Goal: Task Accomplishment & Management: Use online tool/utility

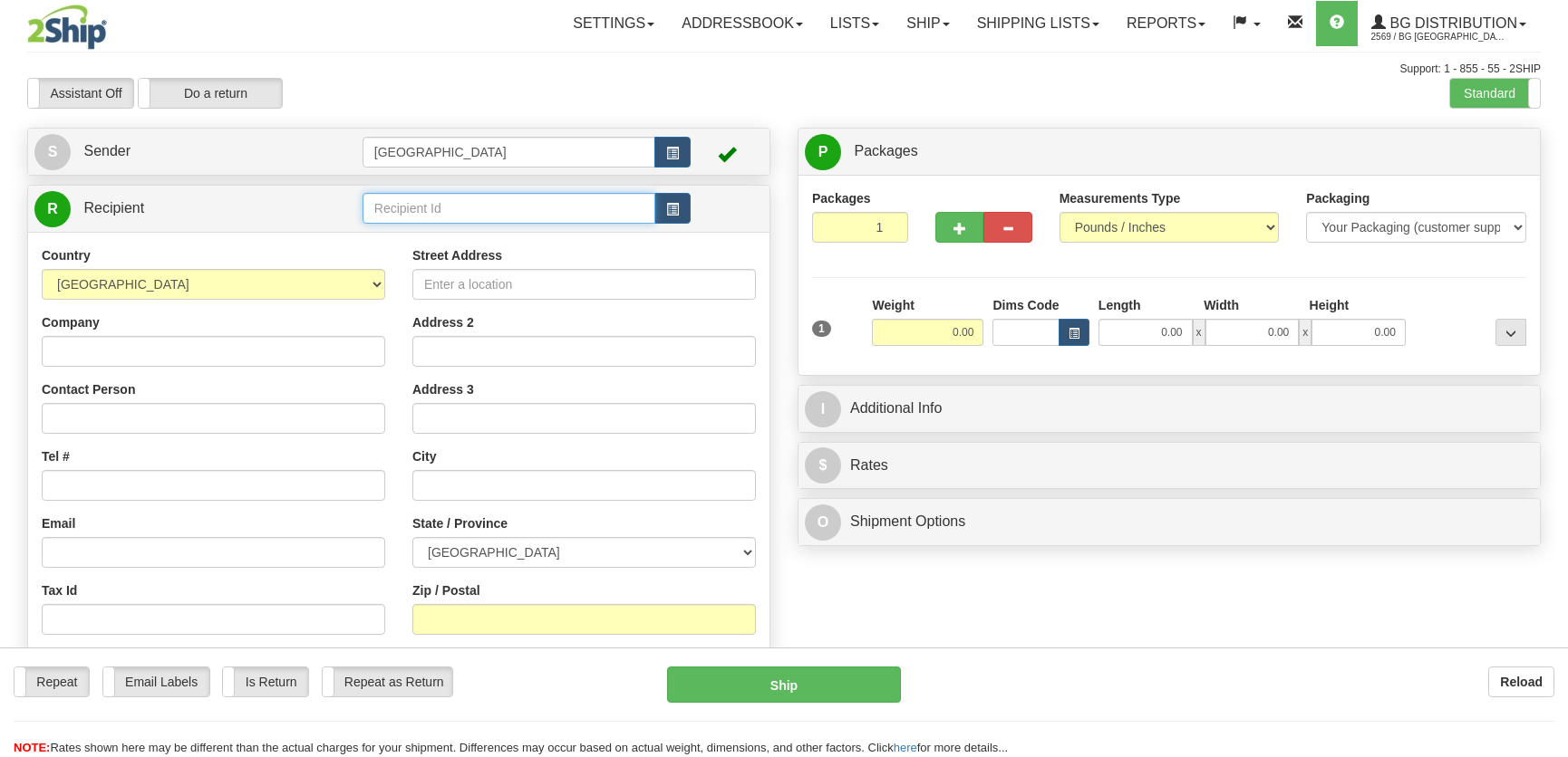
click at [437, 209] on input "text" at bounding box center [509, 208] width 293 height 31
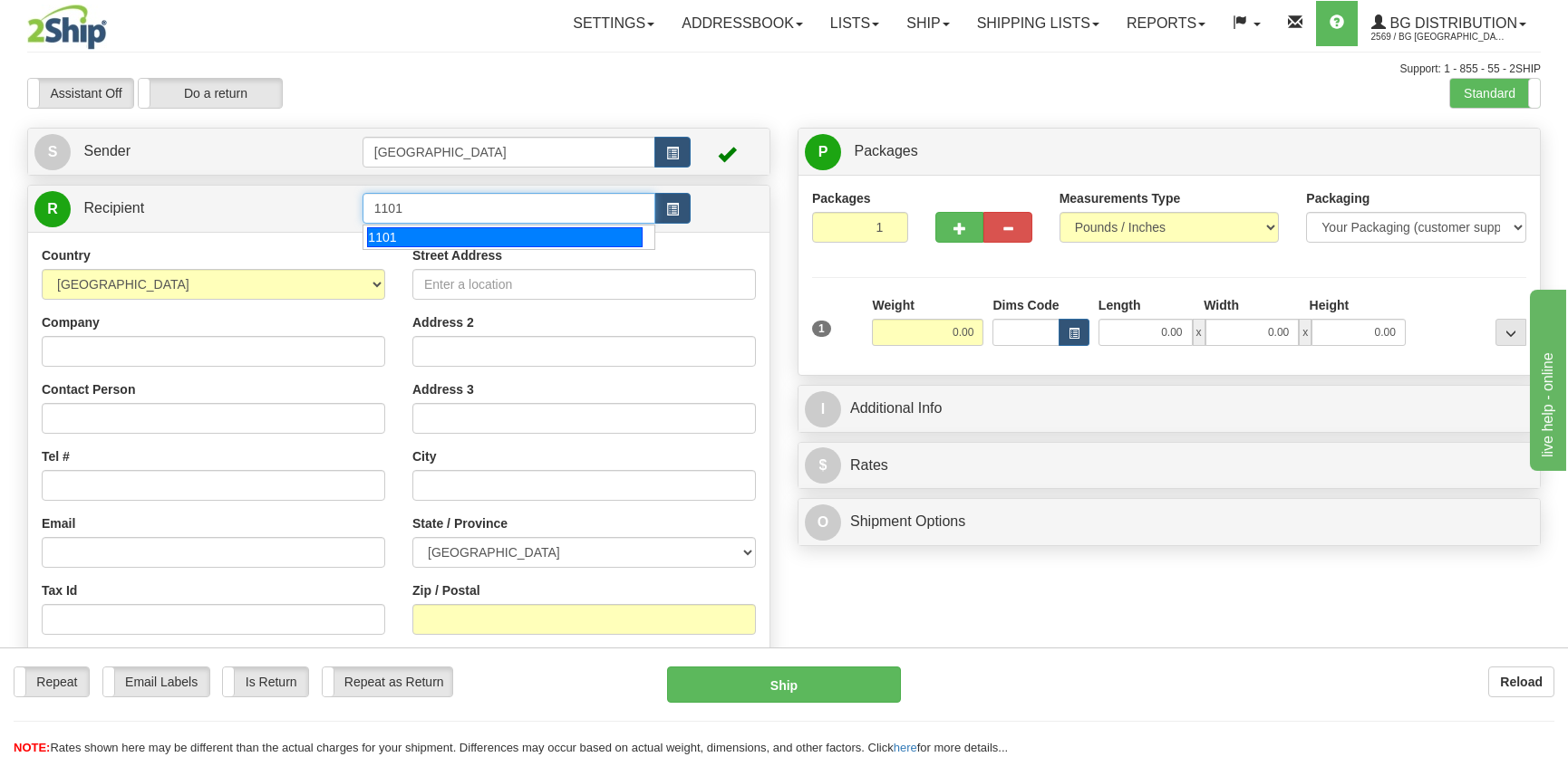
click at [457, 237] on div "1101" at bounding box center [504, 237] width 275 height 20
type input "1101"
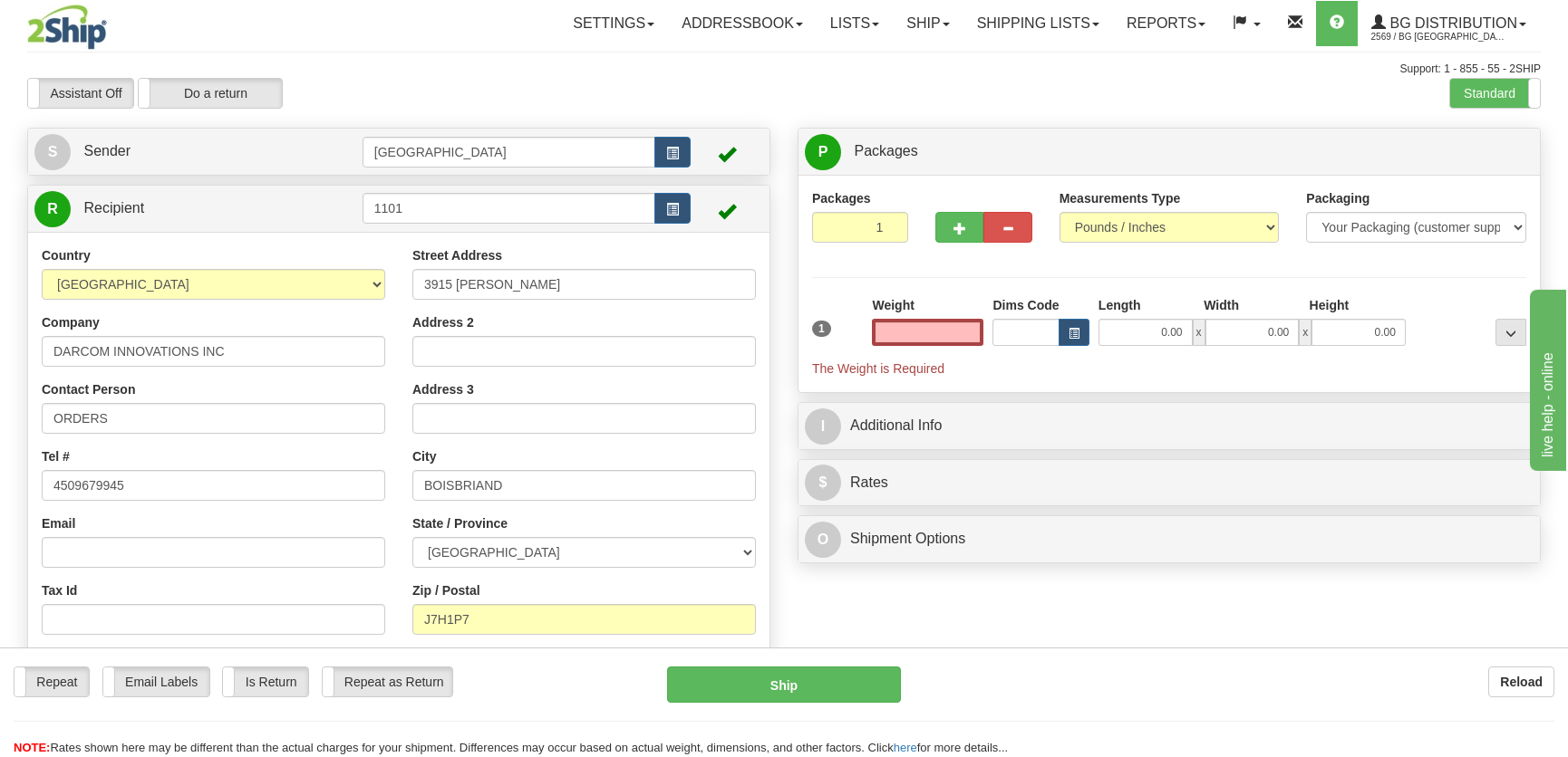
type input "0.00"
click at [1151, 325] on input "0.00" at bounding box center [1145, 331] width 94 height 27
type input "85.00"
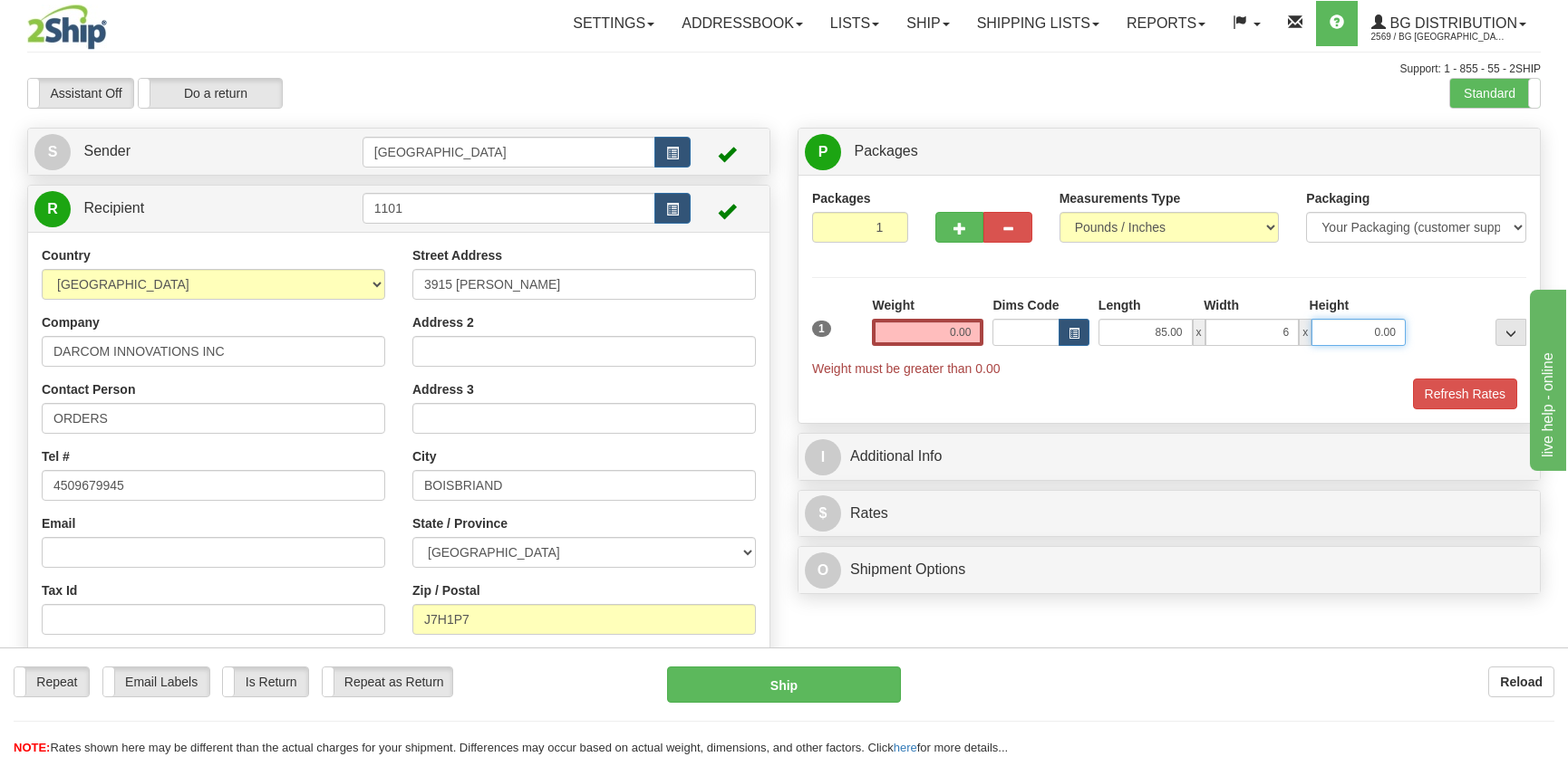
type input "6.00"
type input "2.00"
click at [920, 332] on input "0.00" at bounding box center [928, 331] width 112 height 27
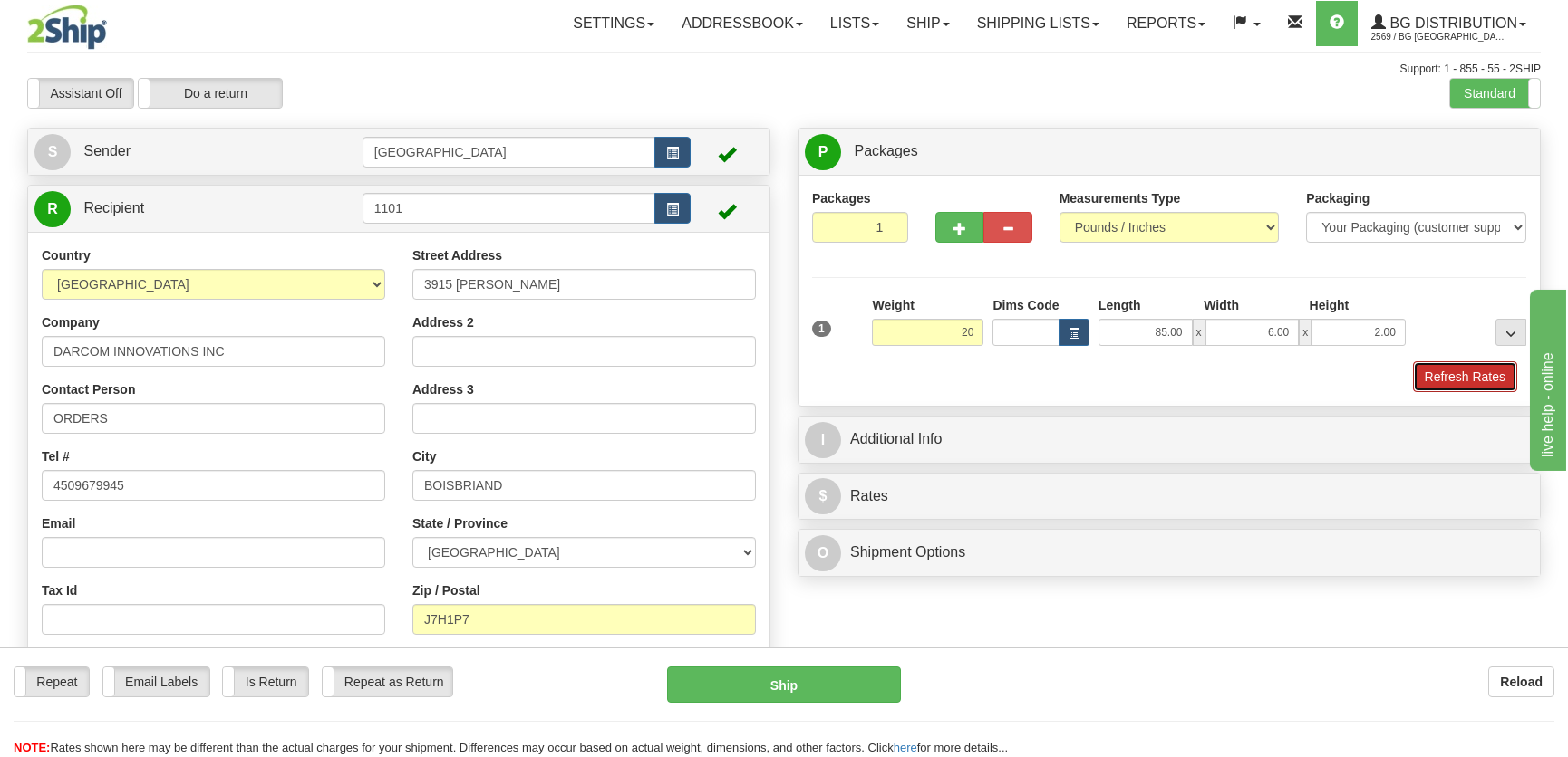
click at [1465, 377] on button "Refresh Rates" at bounding box center [1466, 376] width 104 height 31
type input "20.00"
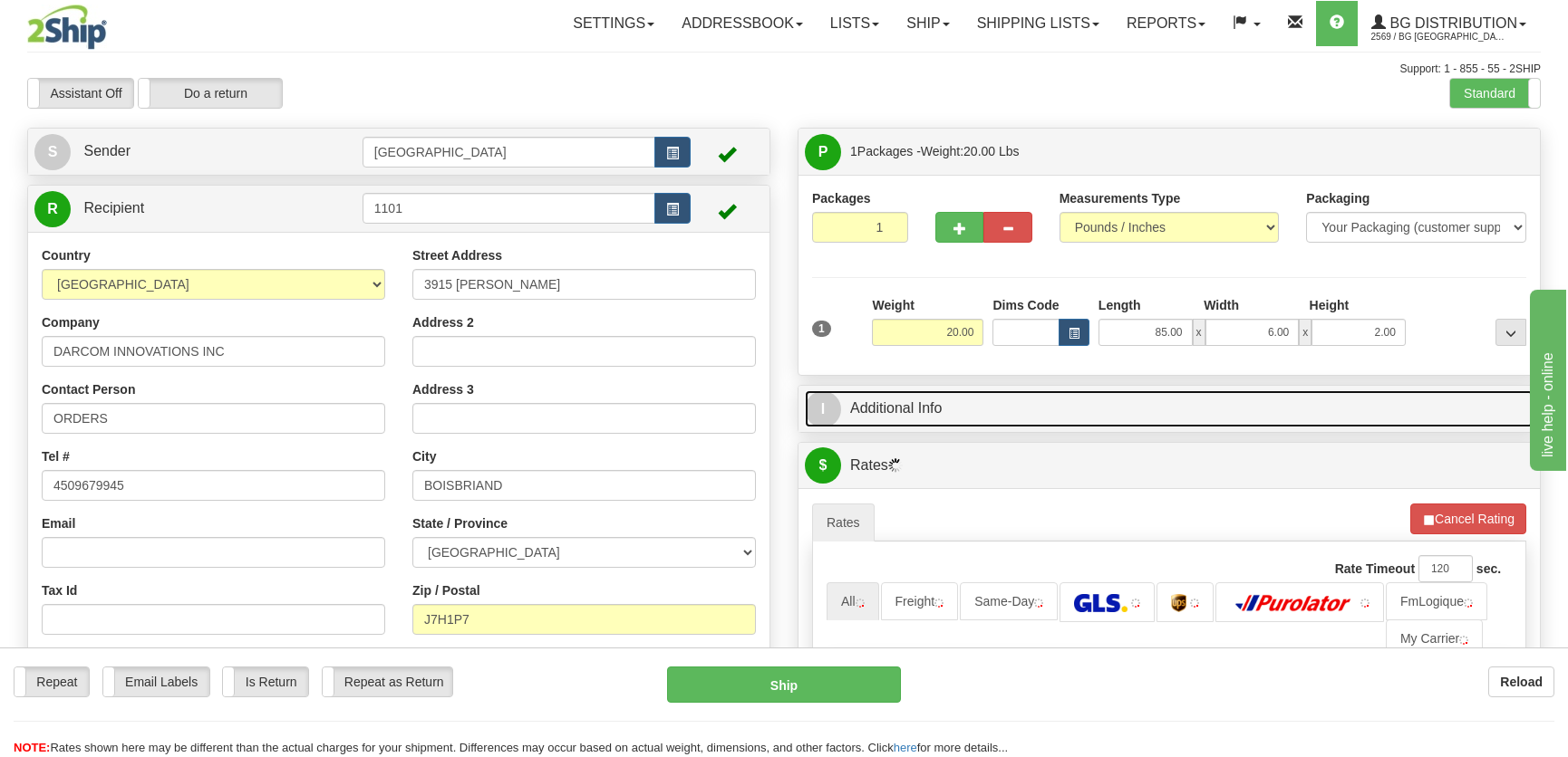
click at [1413, 412] on link "I Additional Info" at bounding box center [1169, 409] width 729 height 37
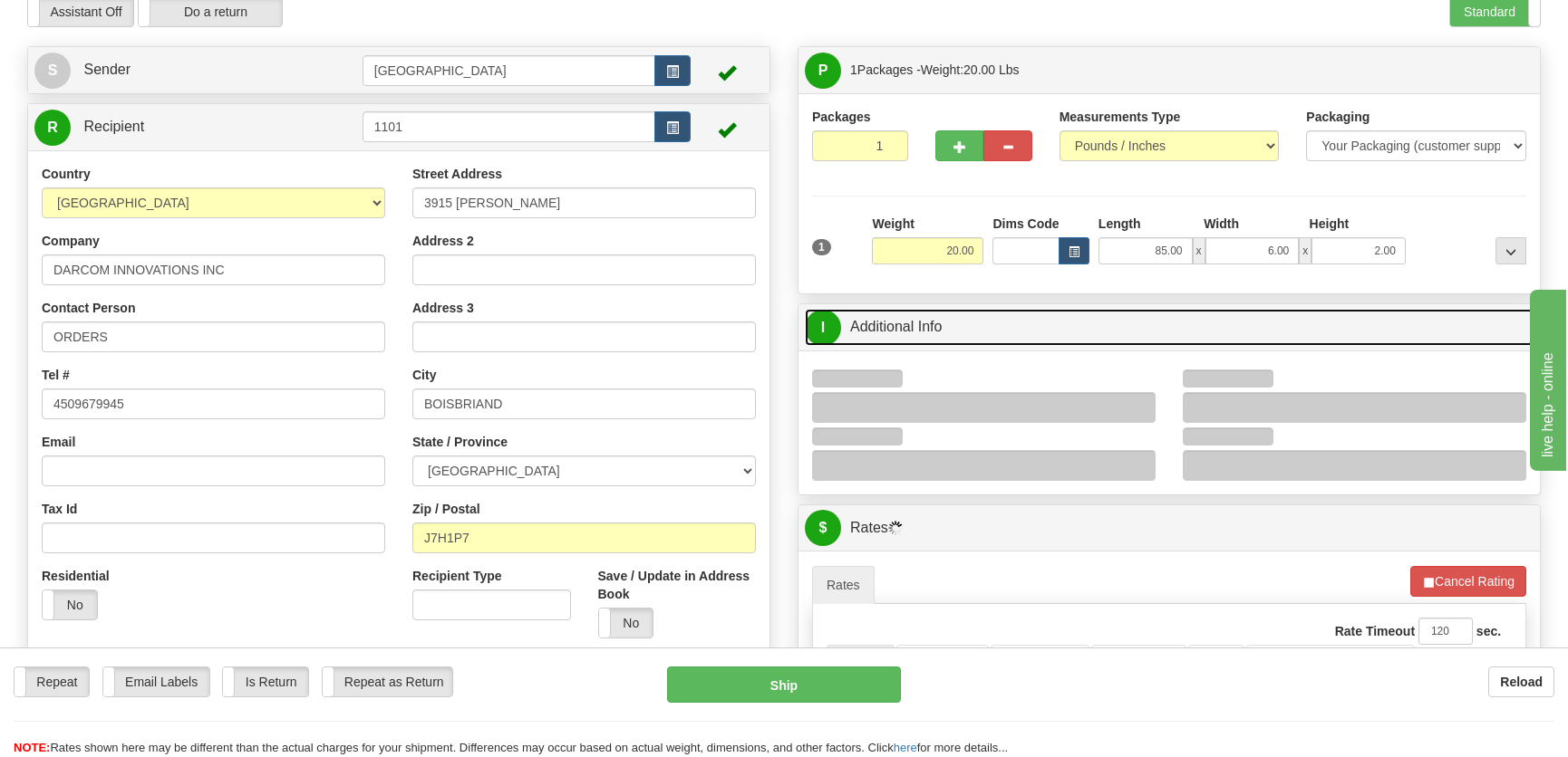
scroll to position [247, 0]
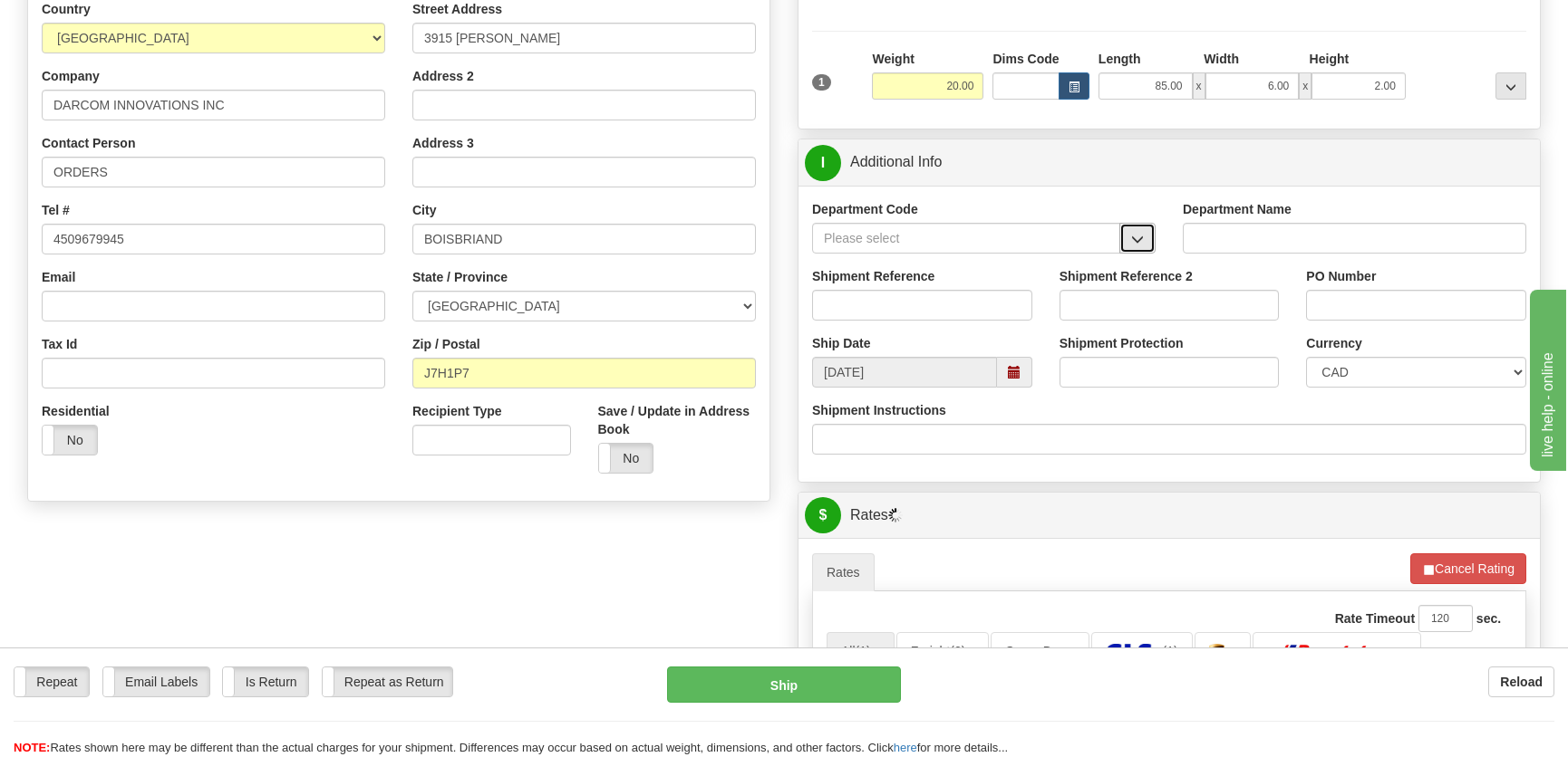
click at [1128, 228] on button "button" at bounding box center [1137, 237] width 36 height 31
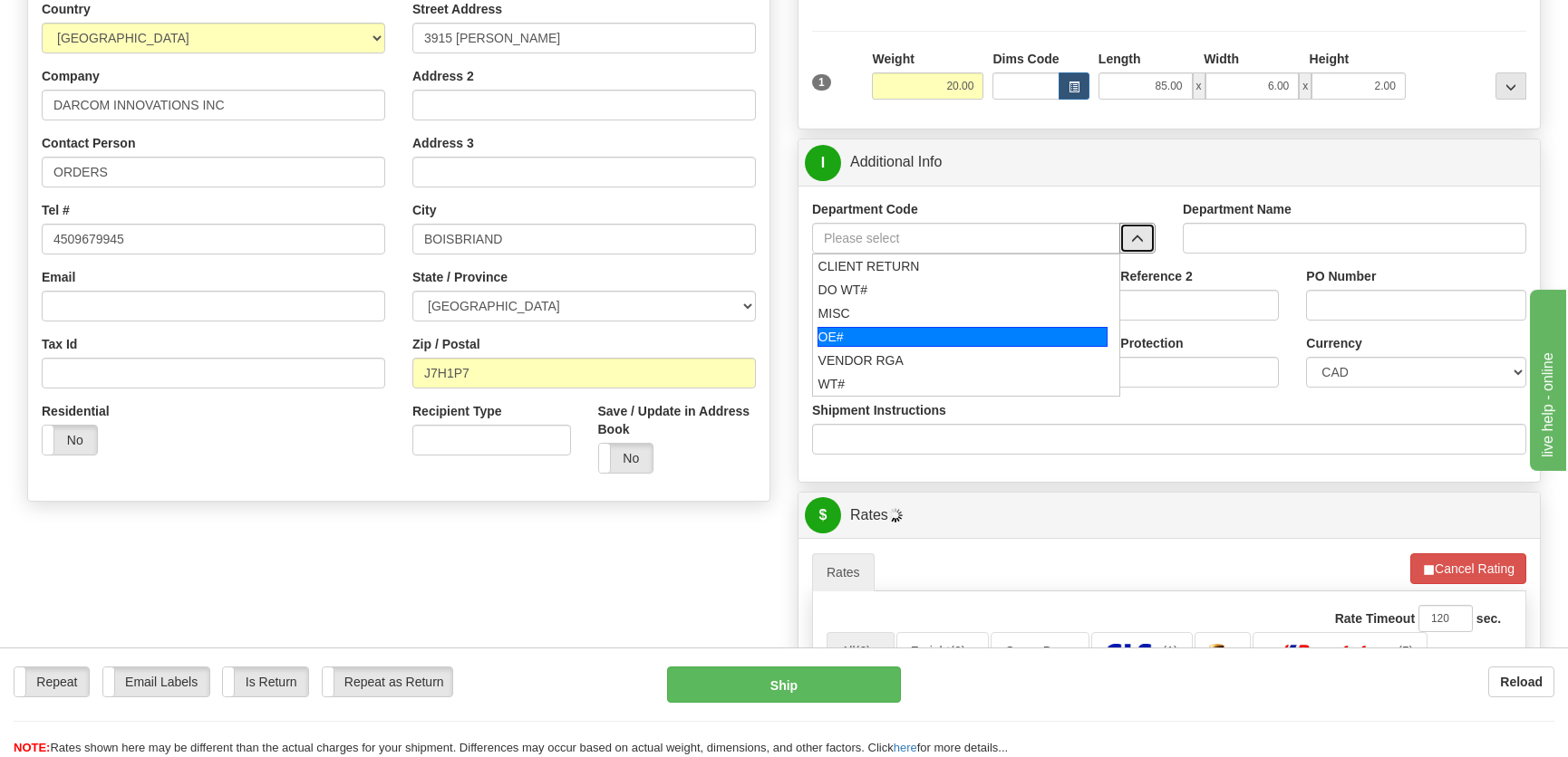
click at [902, 331] on div "OE#" at bounding box center [963, 336] width 291 height 20
type input "OE#"
type input "ORDERS"
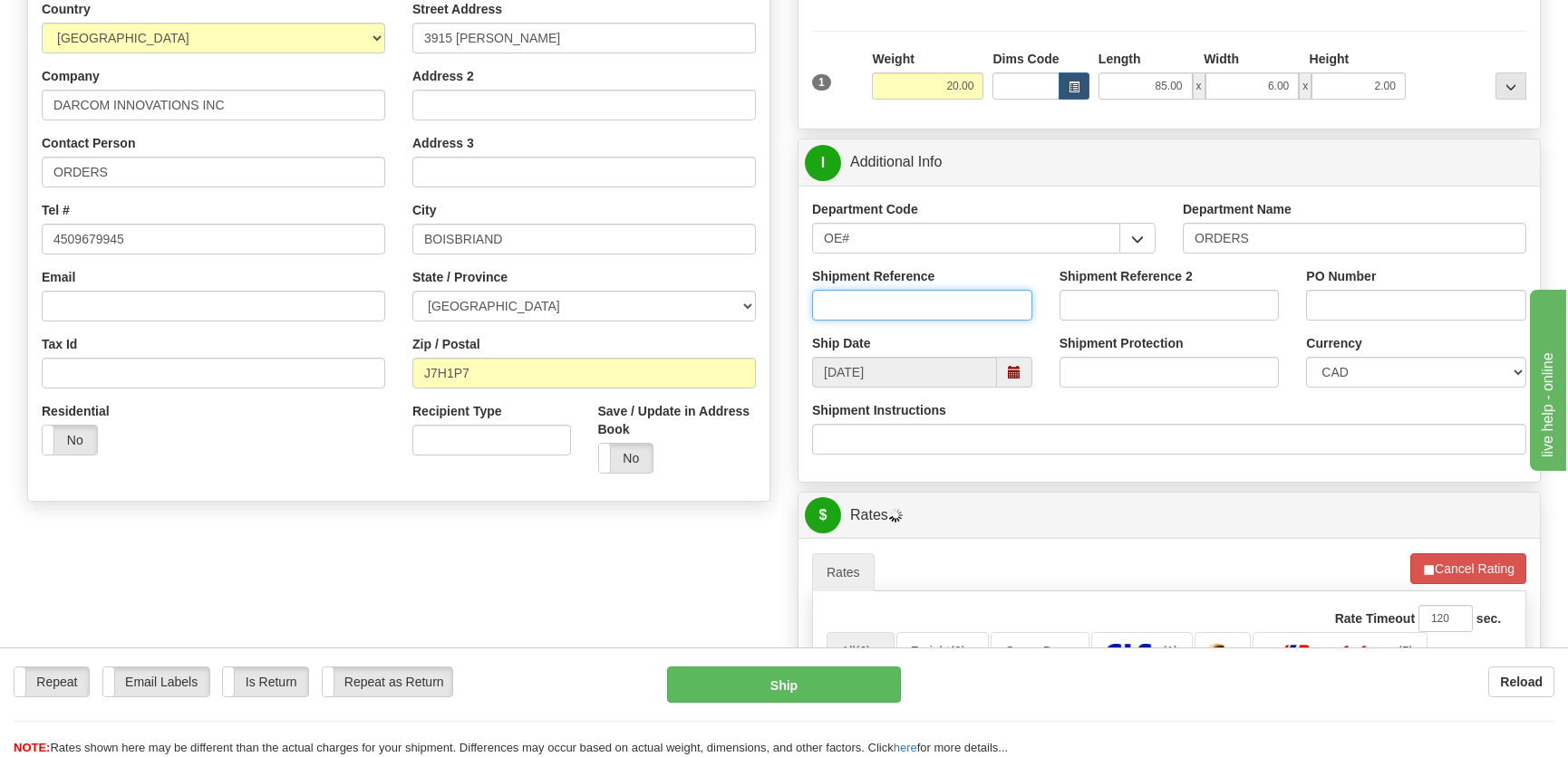
click at [918, 305] on input "Shipment Reference" at bounding box center [922, 304] width 220 height 31
type input "5"
type input "80005969-01,80005676-01"
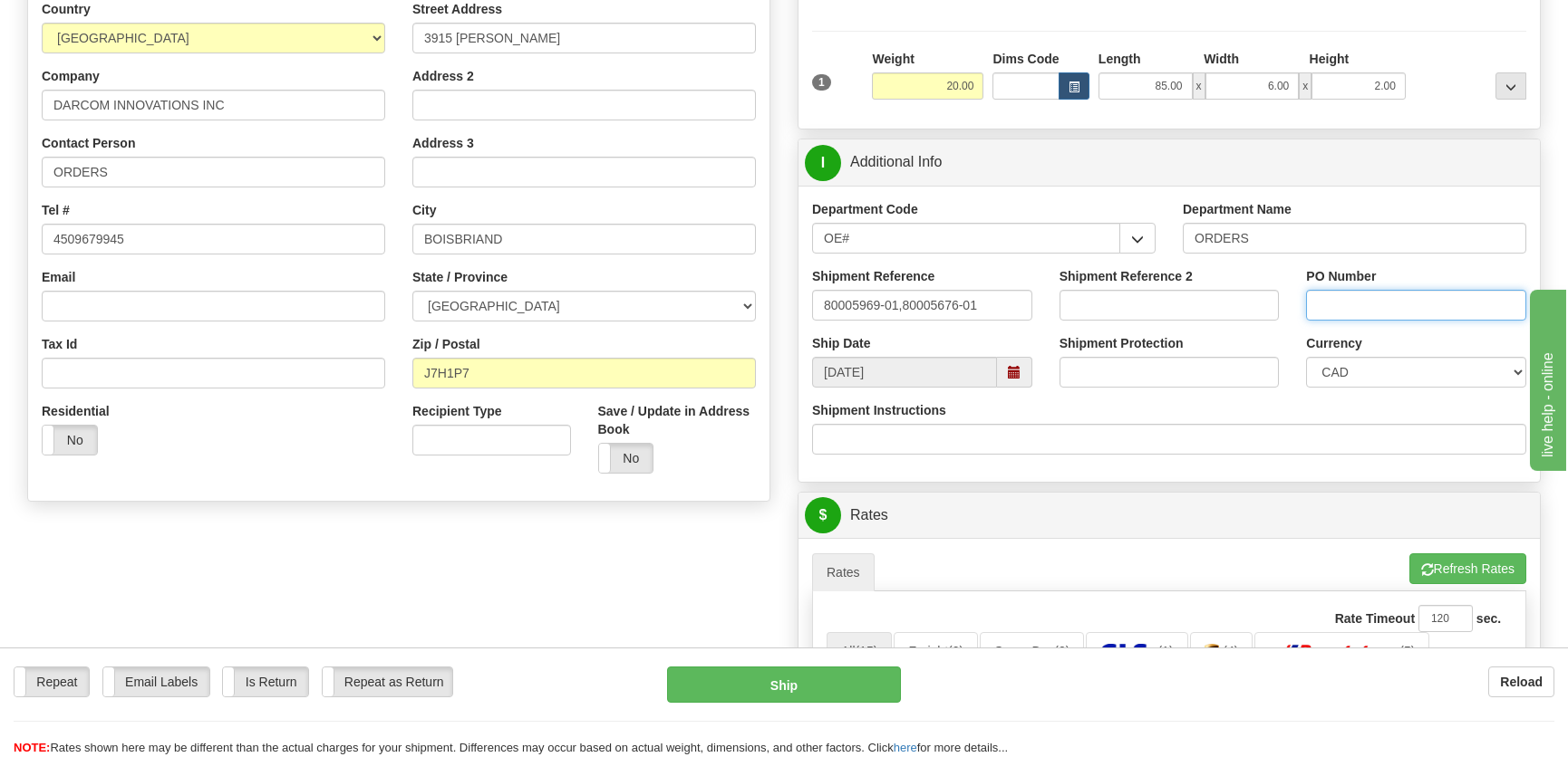
click at [1378, 306] on input "PO Number" at bounding box center [1416, 304] width 220 height 31
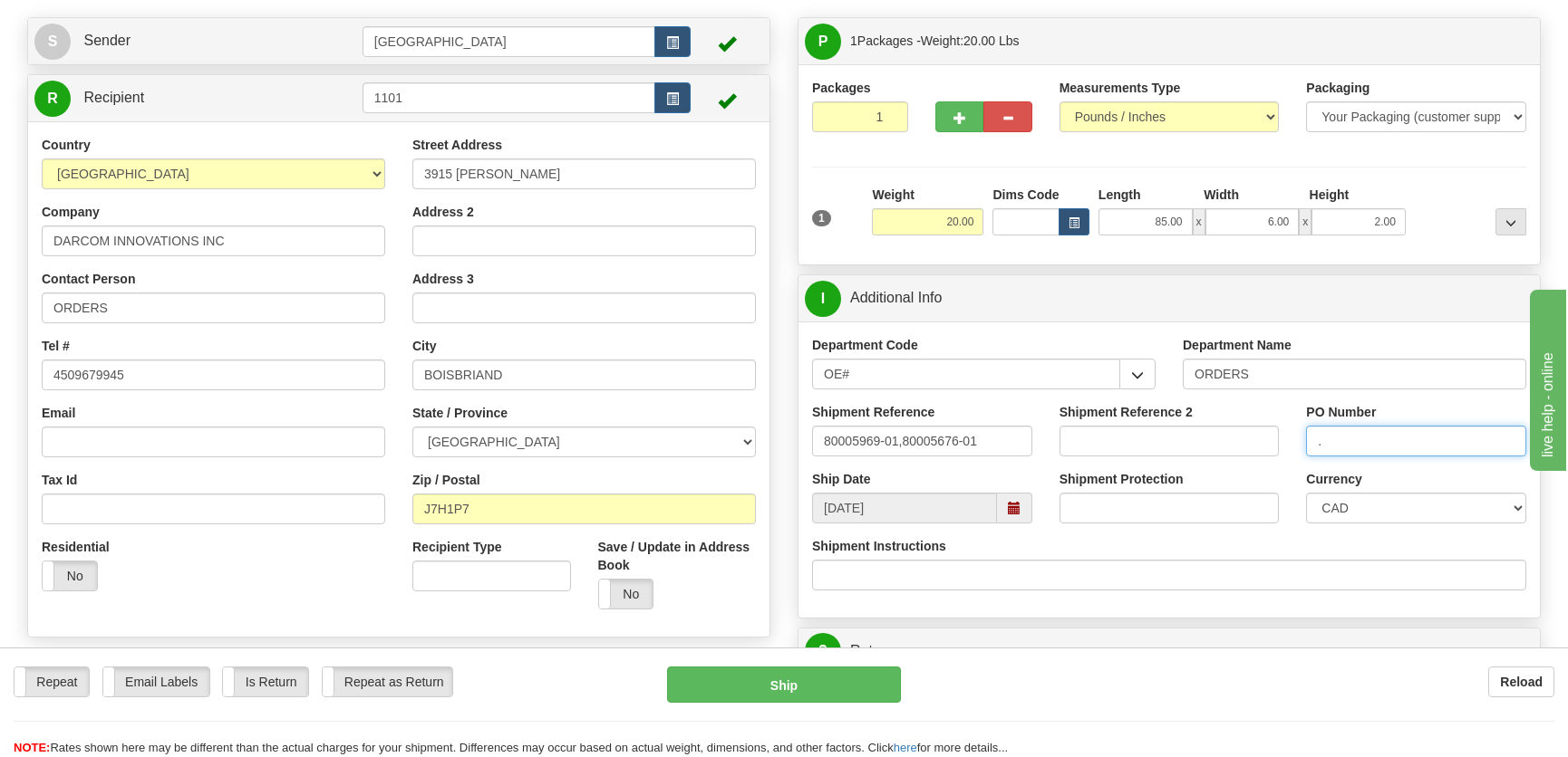
scroll to position [82, 0]
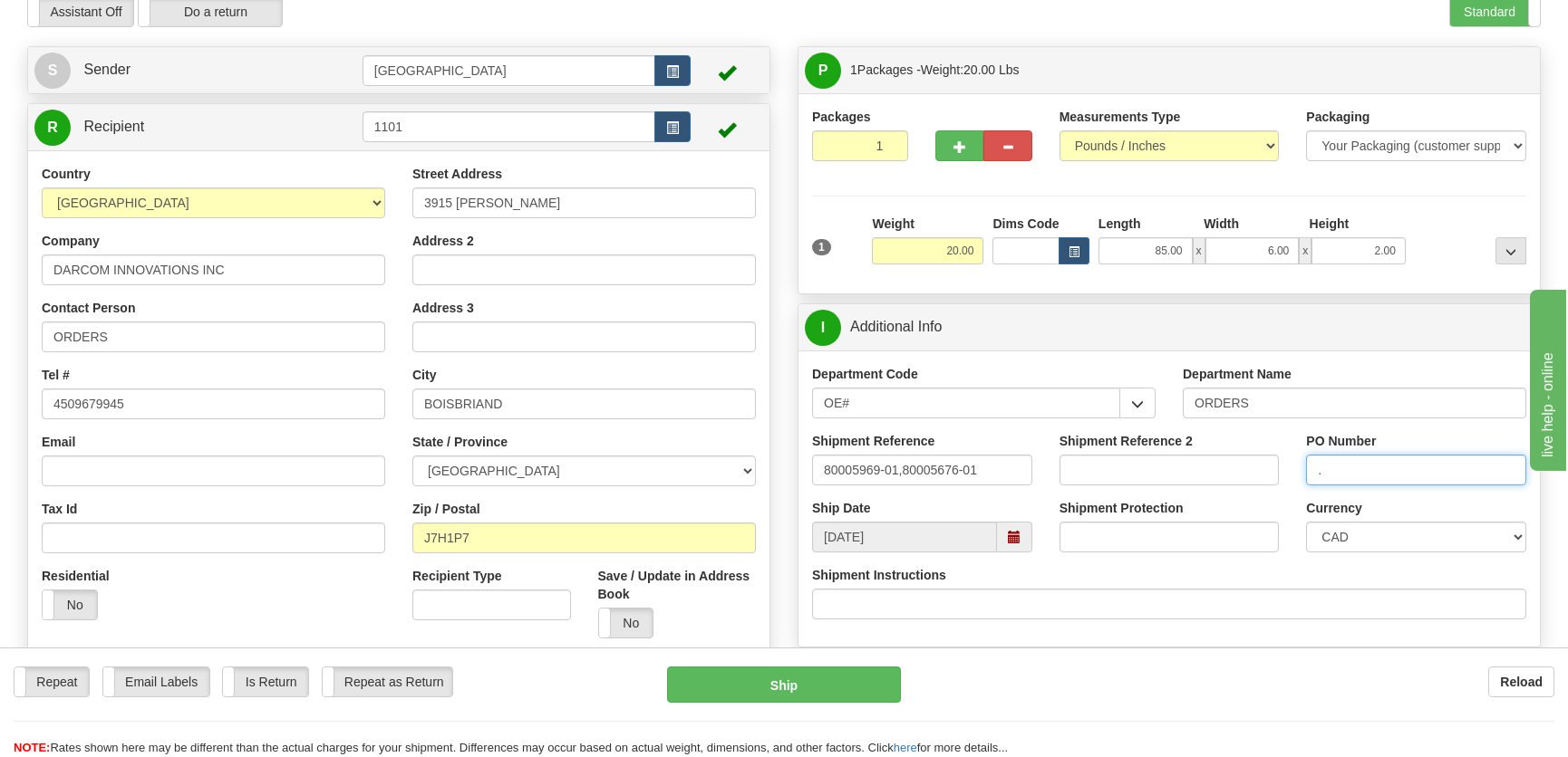
type input "."
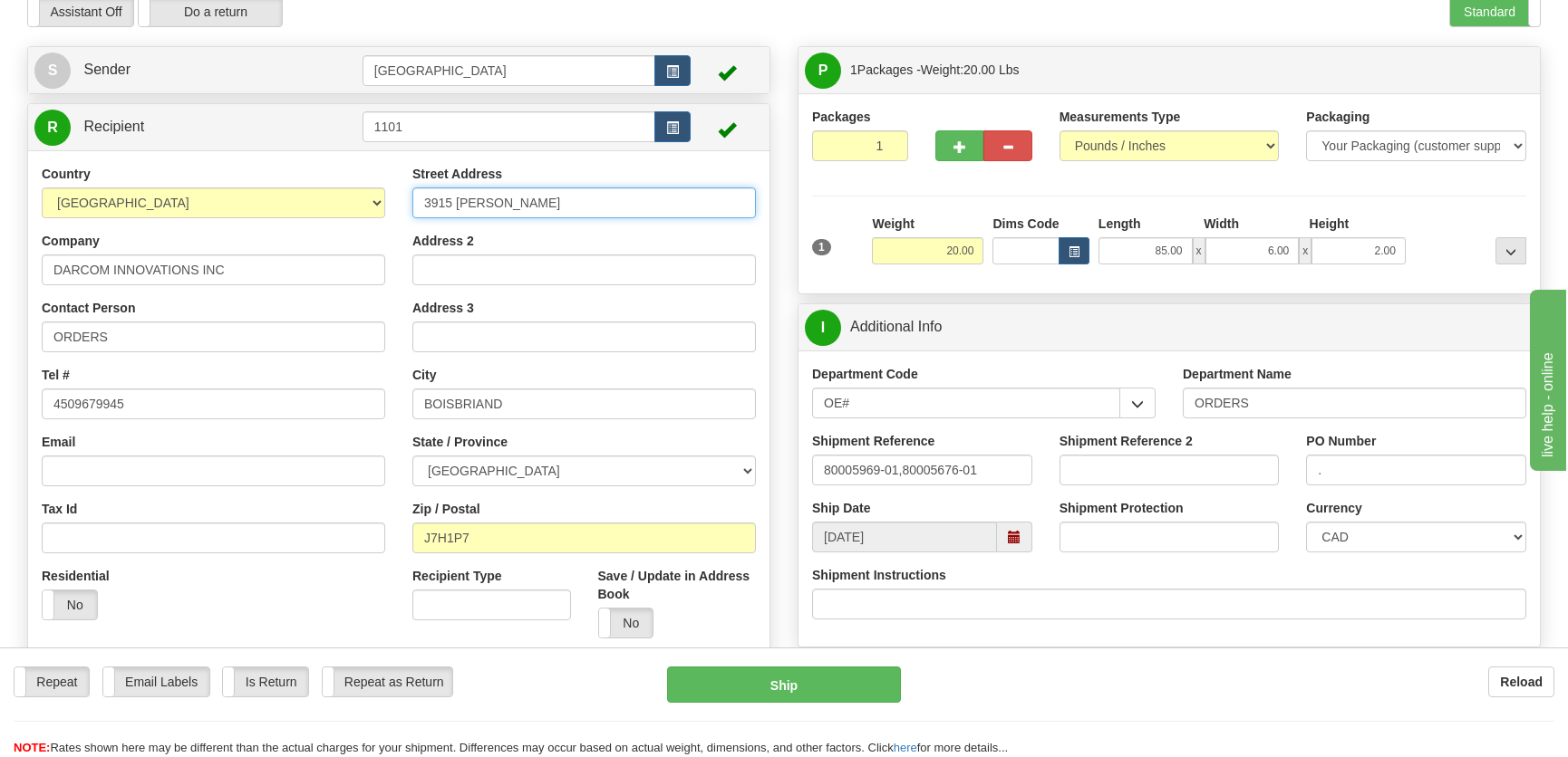
drag, startPoint x: 598, startPoint y: 199, endPoint x: 280, endPoint y: 199, distance: 318.0
click at [280, 199] on div "Country AFGHANISTAN ALAND ISLANDS ALBANIA ALGERIA AMERICAN SAMOA ANDORRA ANGOLA…" at bounding box center [399, 408] width 742 height 487
click at [751, 246] on div "Address 2" at bounding box center [584, 258] width 344 height 53
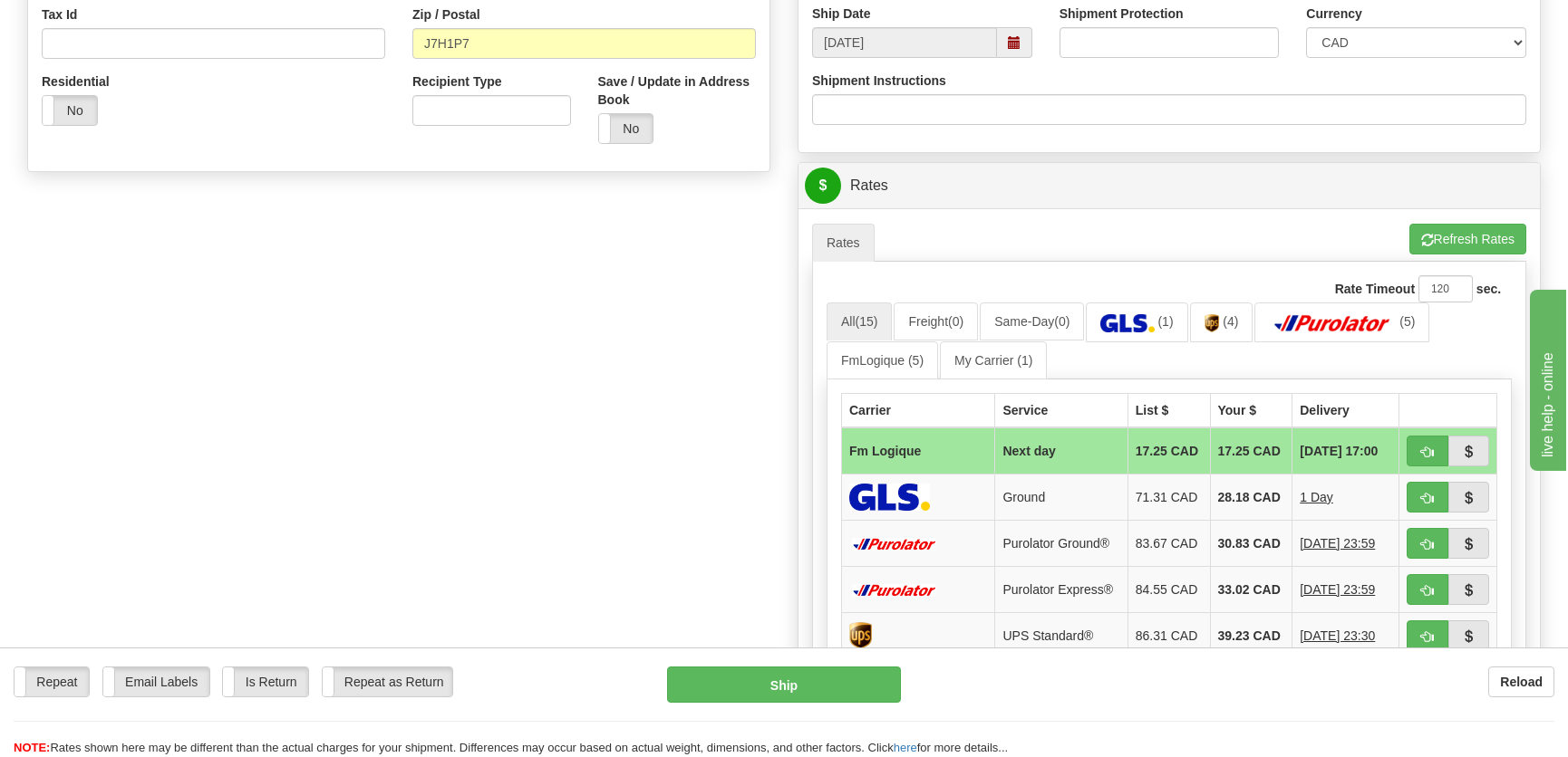
scroll to position [741, 0]
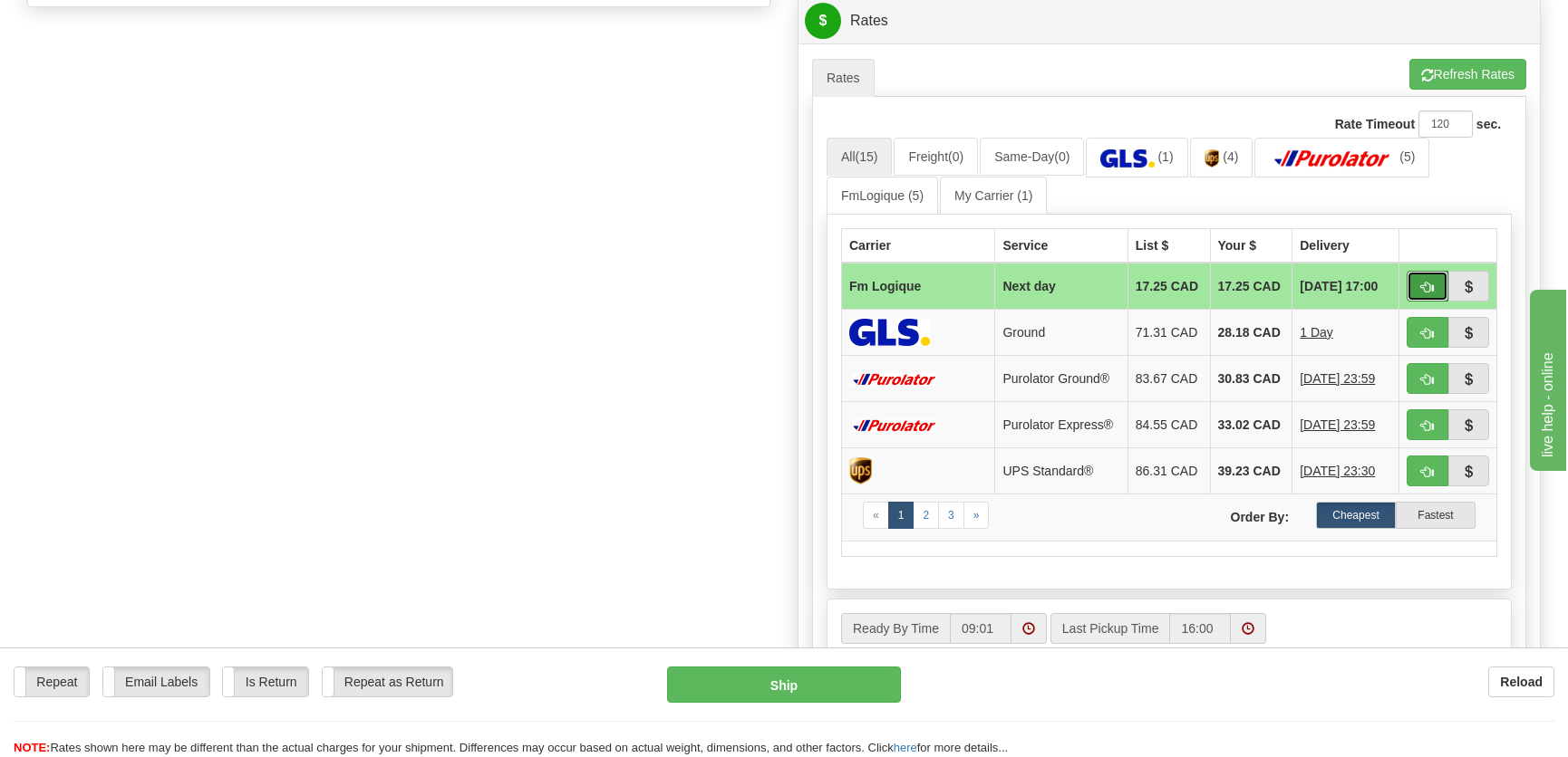
click at [1424, 282] on span "button" at bounding box center [1427, 288] width 13 height 12
type input "jour"
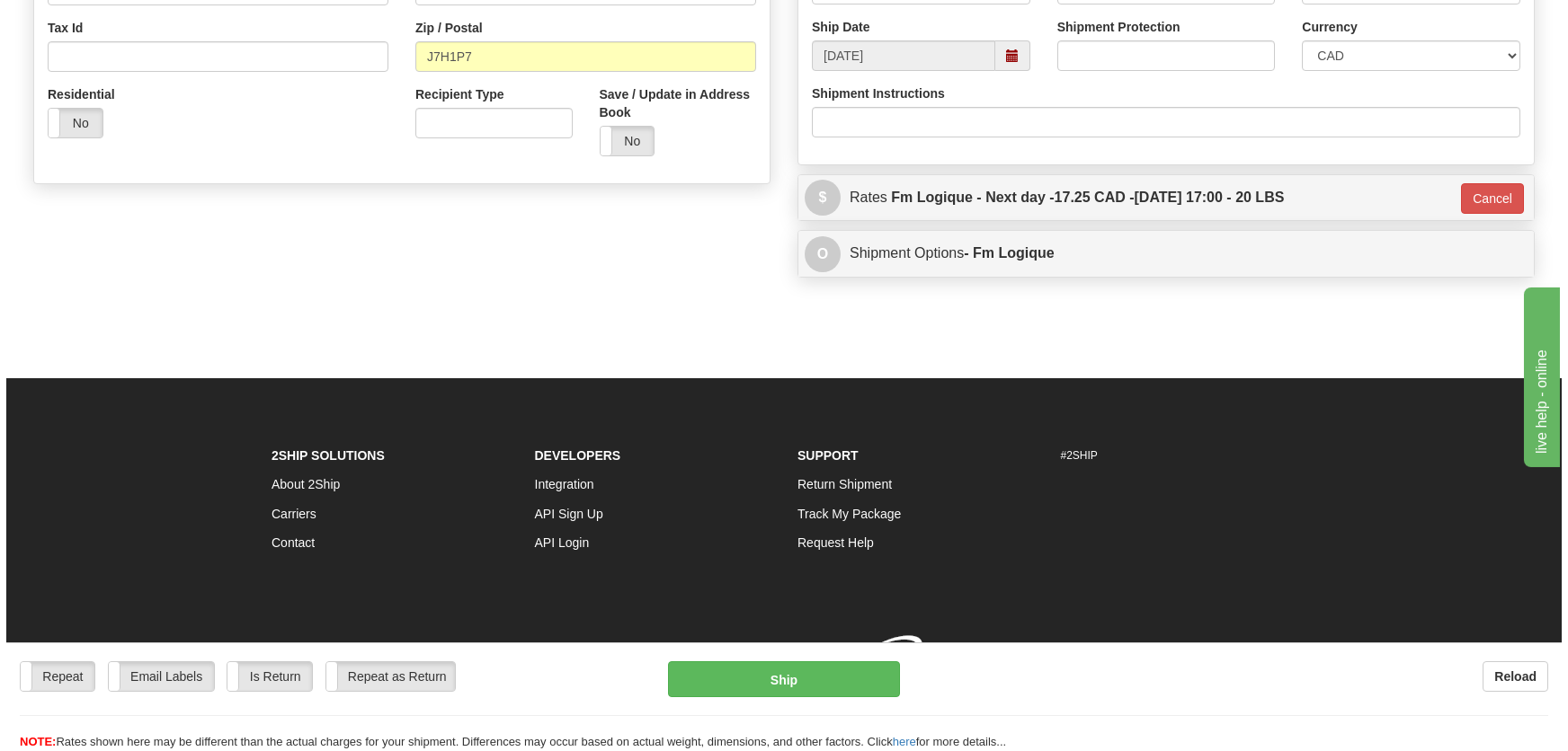
scroll to position [583, 0]
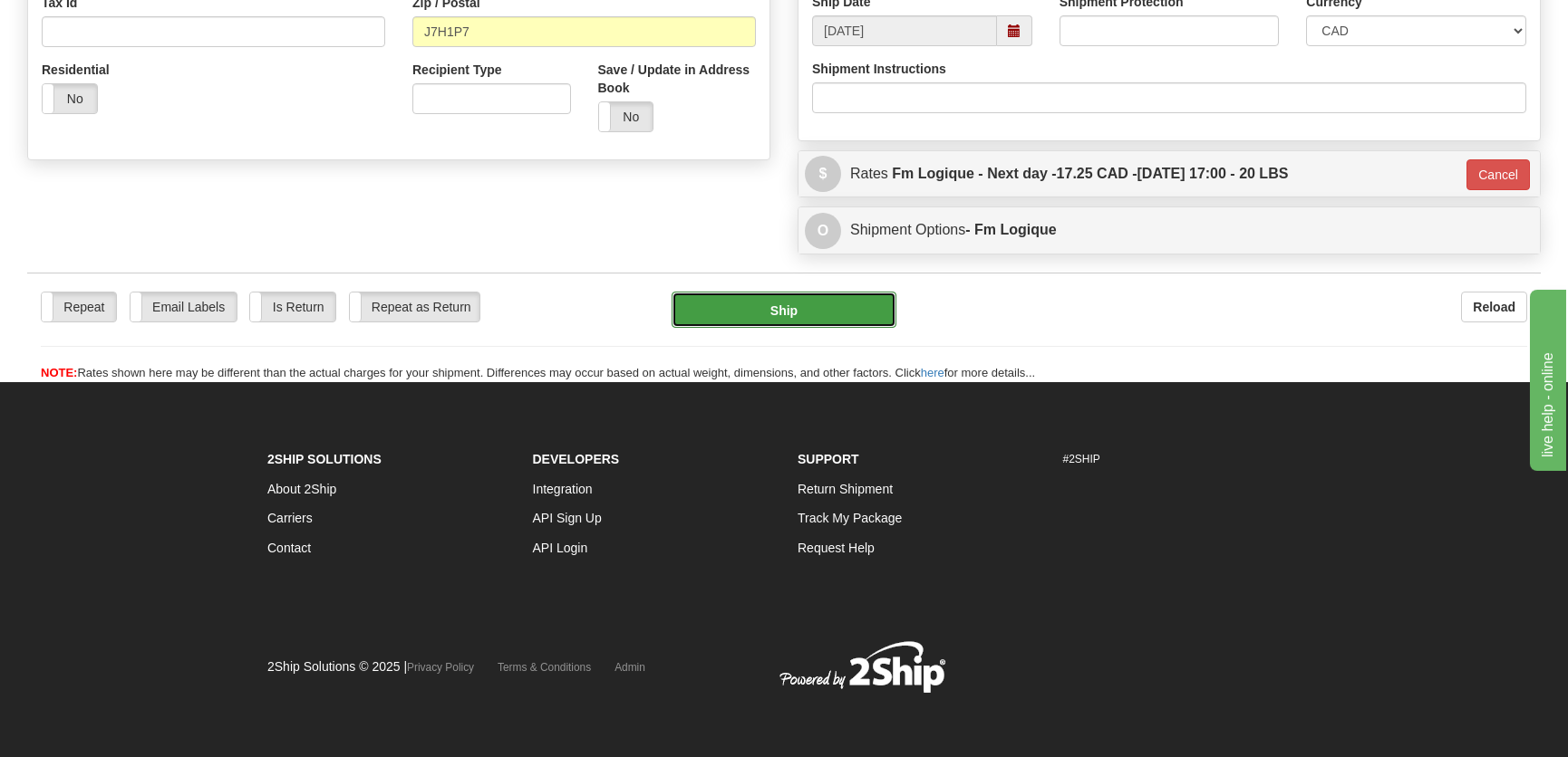
click at [828, 318] on button "Ship" at bounding box center [784, 309] width 225 height 36
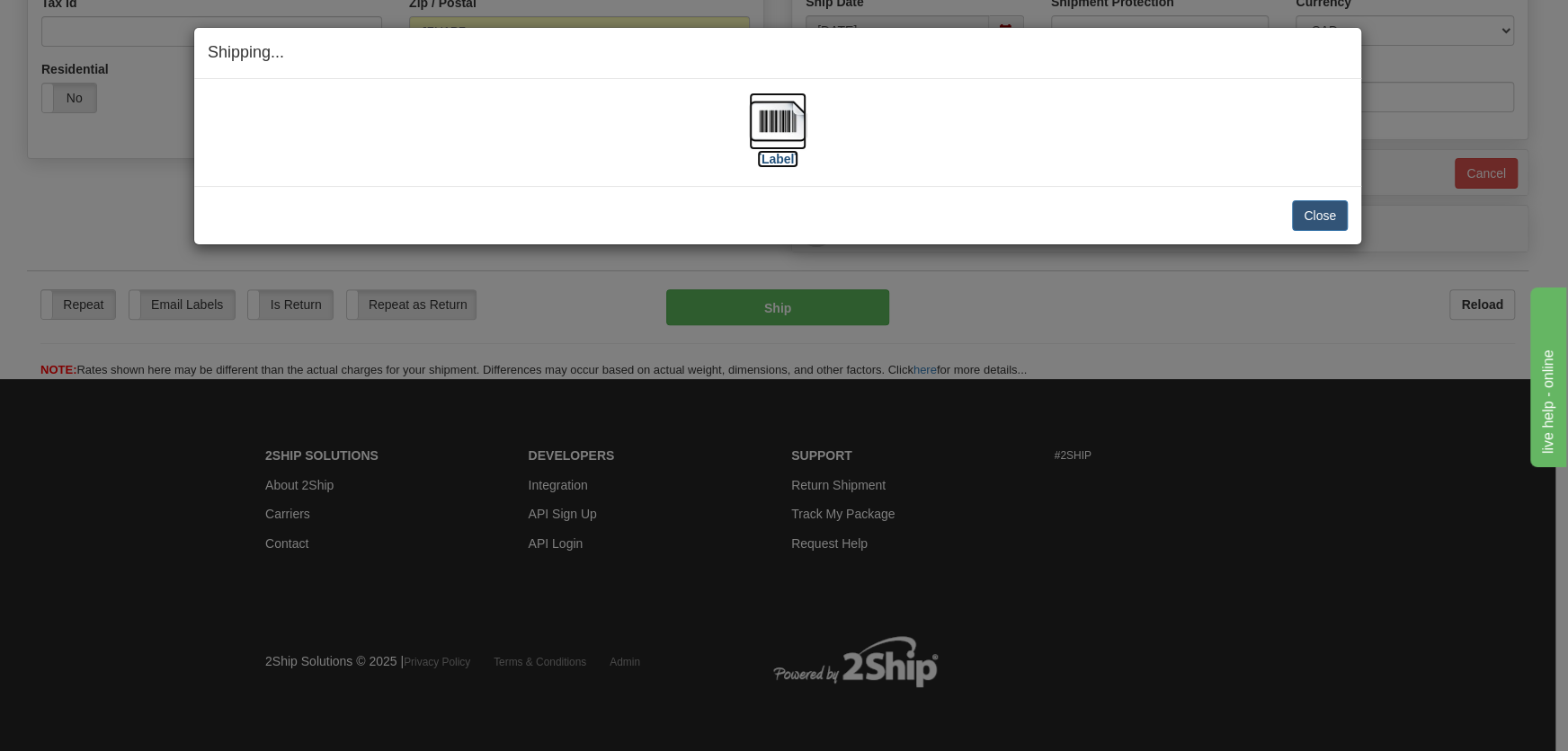
click at [772, 145] on img at bounding box center [777, 121] width 57 height 57
click at [1312, 216] on button "Close" at bounding box center [1319, 215] width 55 height 30
